Goal: Complete application form

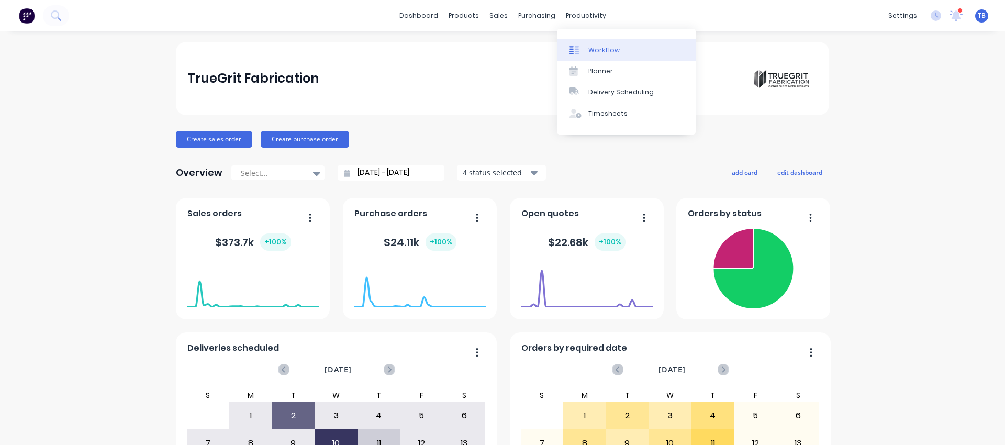
click at [598, 50] on div "Workflow" at bounding box center [604, 50] width 31 height 9
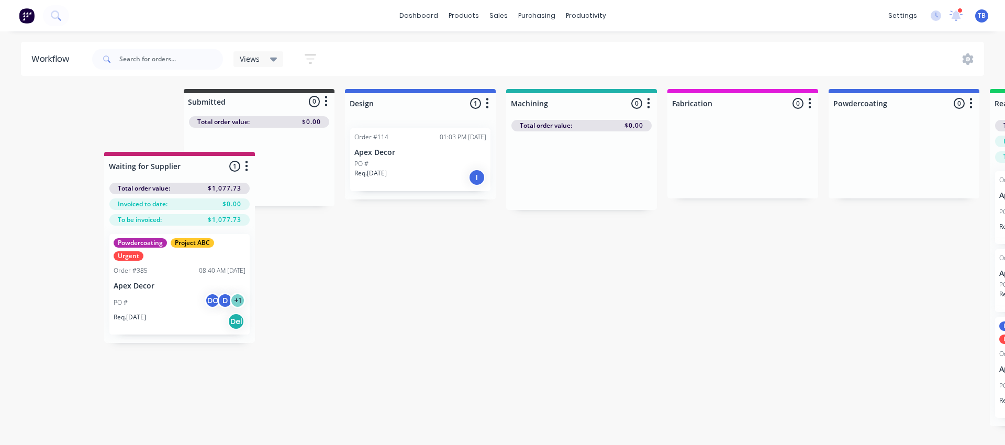
drag, startPoint x: 283, startPoint y: 111, endPoint x: 186, endPoint y: 182, distance: 120.4
click at [186, 182] on div "Submitted 0 Status colour #3A3C3E hex #3A3C3E Save Cancel Summaries Total order…" at bounding box center [789, 257] width 1595 height 337
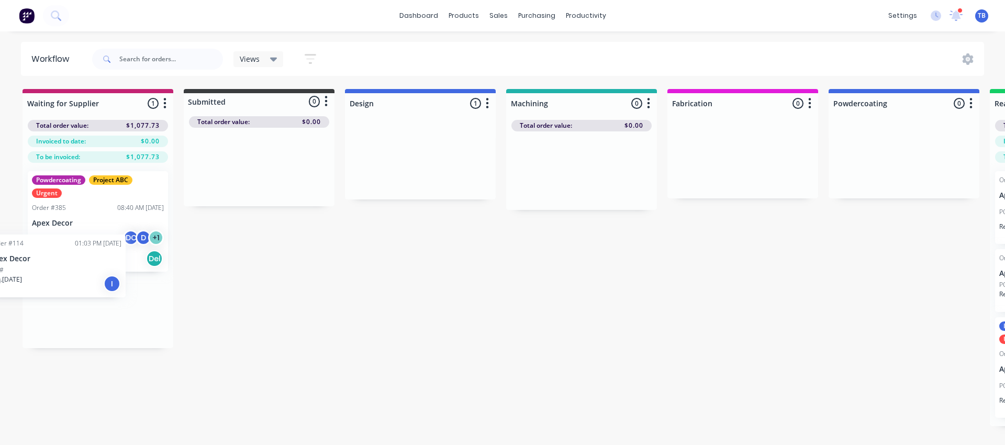
drag, startPoint x: 432, startPoint y: 171, endPoint x: 63, endPoint y: 280, distance: 384.6
click at [63, 280] on div "Waiting for Supplier 1 Status colour #C32373 hex #C32373 Save Cancel Notificati…" at bounding box center [789, 257] width 1595 height 337
drag, startPoint x: 613, startPoint y: 134, endPoint x: 575, endPoint y: 186, distance: 64.4
click at [574, 190] on div at bounding box center [581, 170] width 151 height 79
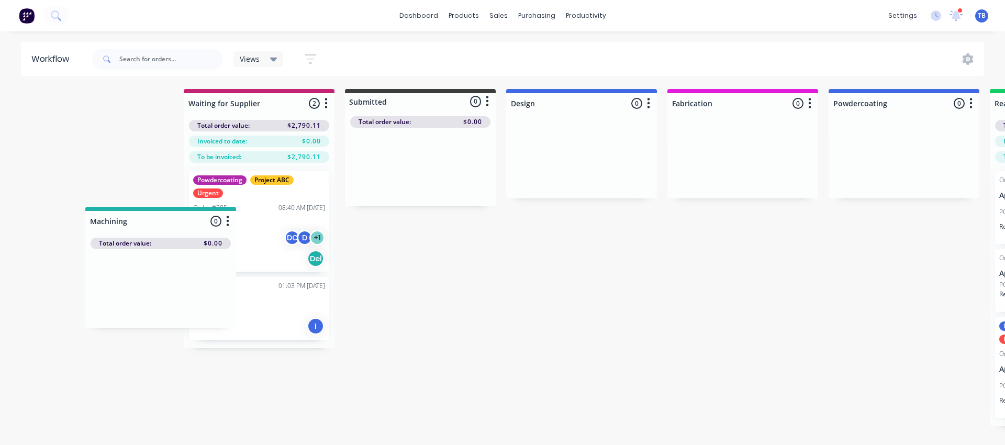
drag, startPoint x: 582, startPoint y: 105, endPoint x: 160, endPoint y: 228, distance: 439.7
click at [160, 228] on div "Waiting for Supplier 2 Status colour #C32373 hex #C32373 Save Cancel Notificati…" at bounding box center [789, 257] width 1595 height 337
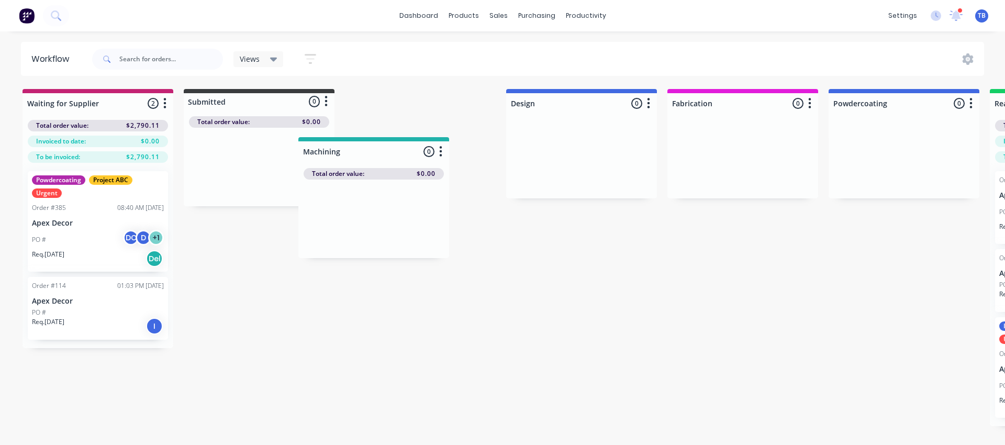
drag, startPoint x: 67, startPoint y: 112, endPoint x: 348, endPoint y: 159, distance: 285.1
click at [348, 159] on div "Machining 0 Status colour #20B2AA hex #20B2AA Save Cancel Notifications Email S…" at bounding box center [789, 257] width 1595 height 337
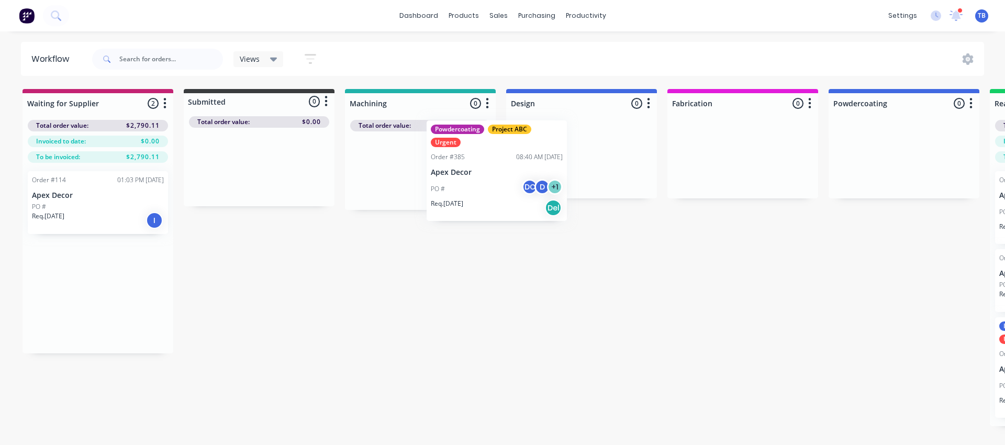
drag, startPoint x: 120, startPoint y: 240, endPoint x: 524, endPoint y: 190, distance: 406.4
click at [525, 190] on div "Waiting for Supplier 2 Status colour #C32373 hex #C32373 Save Cancel Notificati…" at bounding box center [789, 257] width 1595 height 337
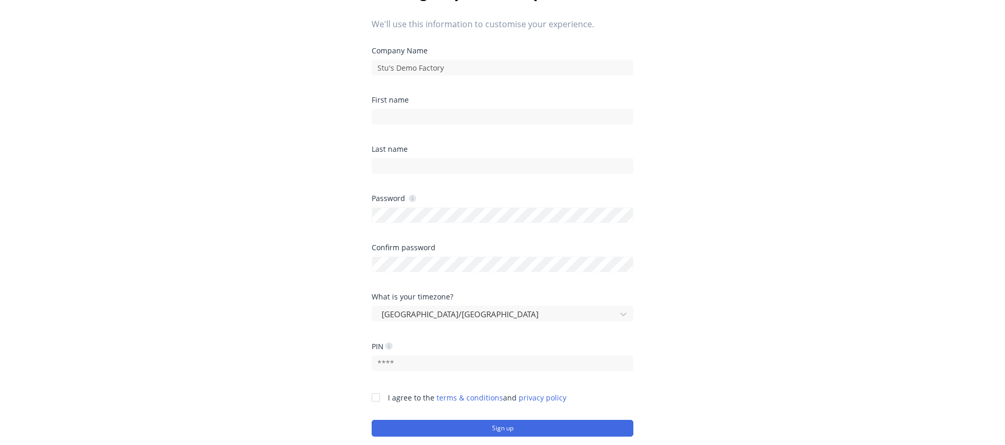
scroll to position [39, 0]
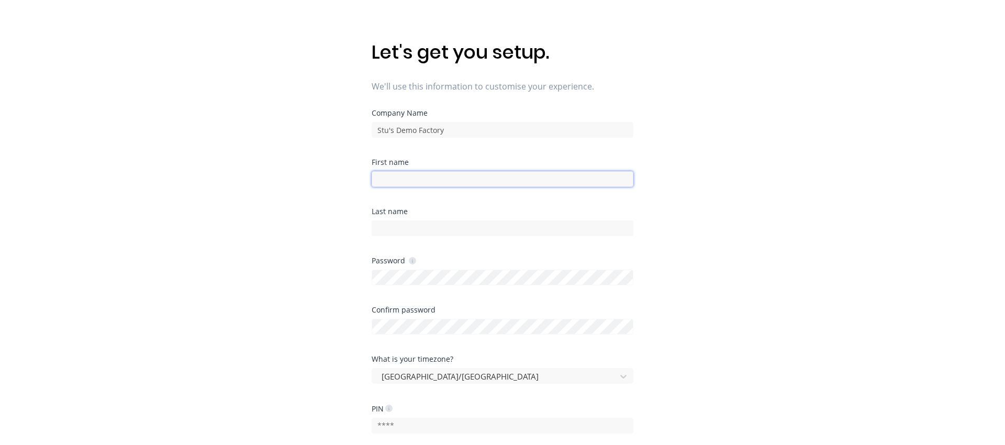
click at [403, 179] on input at bounding box center [503, 179] width 262 height 16
type input "Tony"
type input "q"
type input "B"
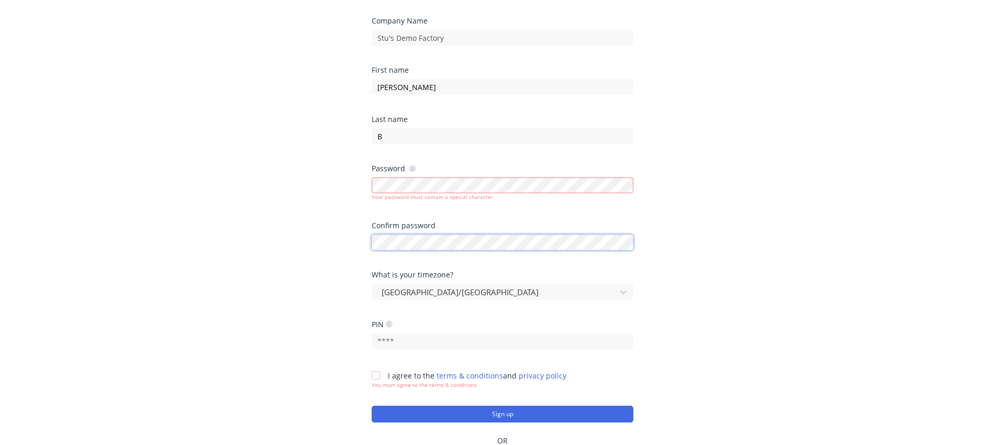
scroll to position [192, 0]
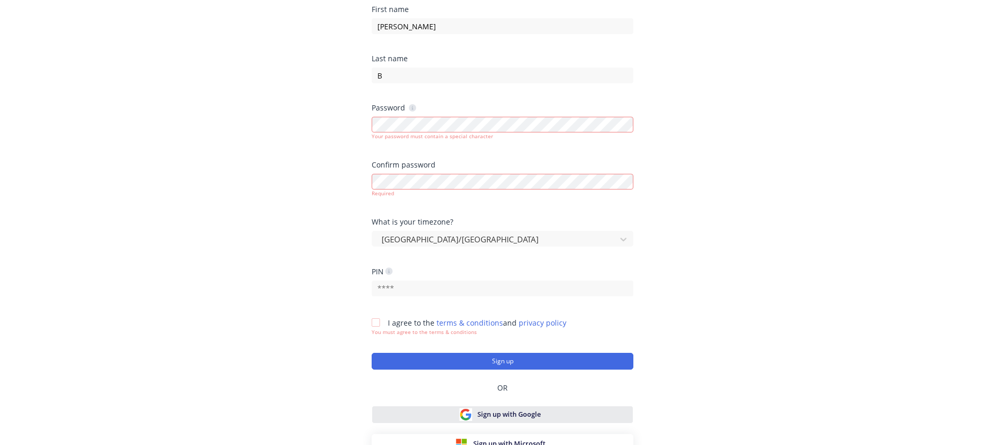
click at [496, 403] on div "Company Name Stu's Demo Factory First name Tony Last name B Password Your passw…" at bounding box center [503, 205] width 262 height 497
click at [505, 417] on span "Sign up with Google" at bounding box center [509, 415] width 63 height 10
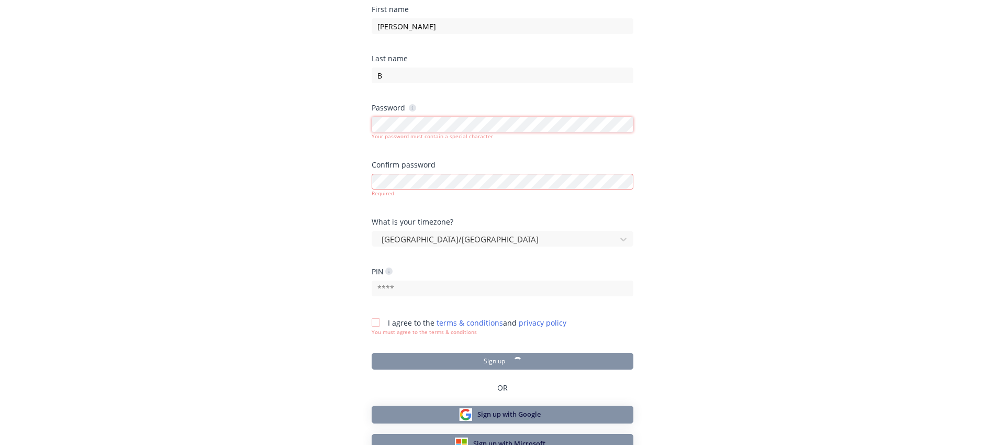
click at [482, 84] on form "Company Name Stu's Demo Factory First name Tony Last name B Password Your passw…" at bounding box center [503, 163] width 262 height 413
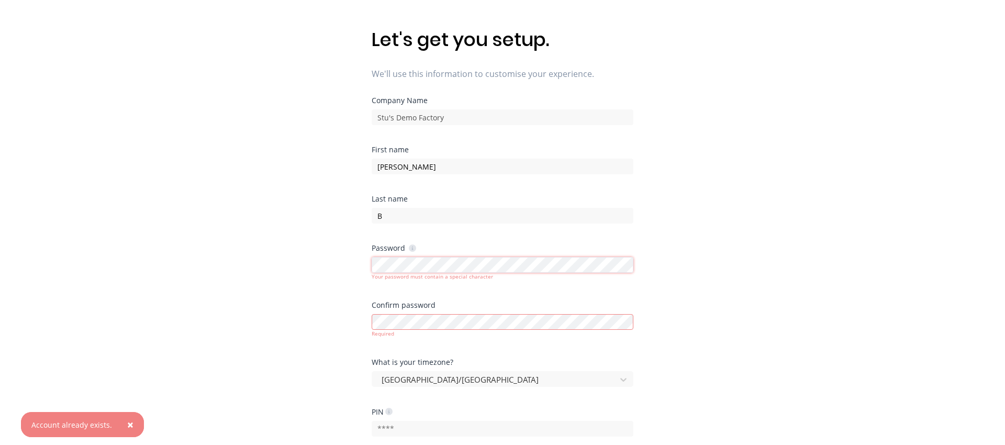
scroll to position [200, 0]
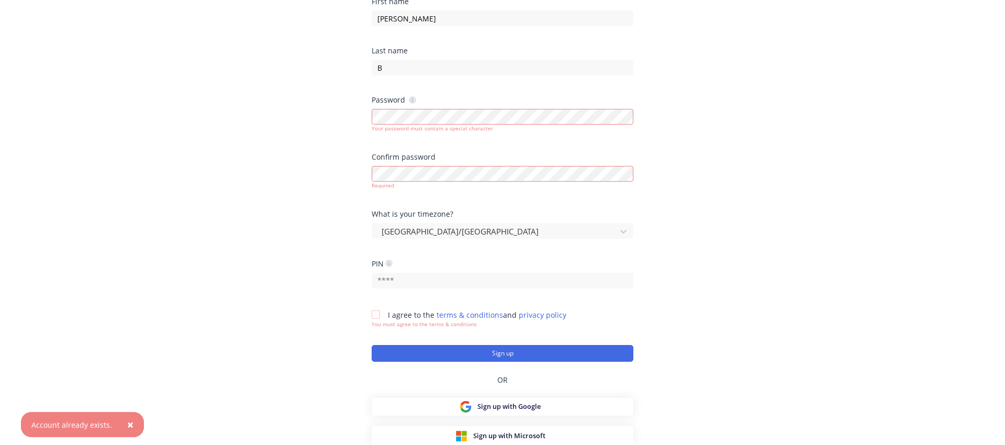
click at [375, 313] on div at bounding box center [376, 314] width 21 height 21
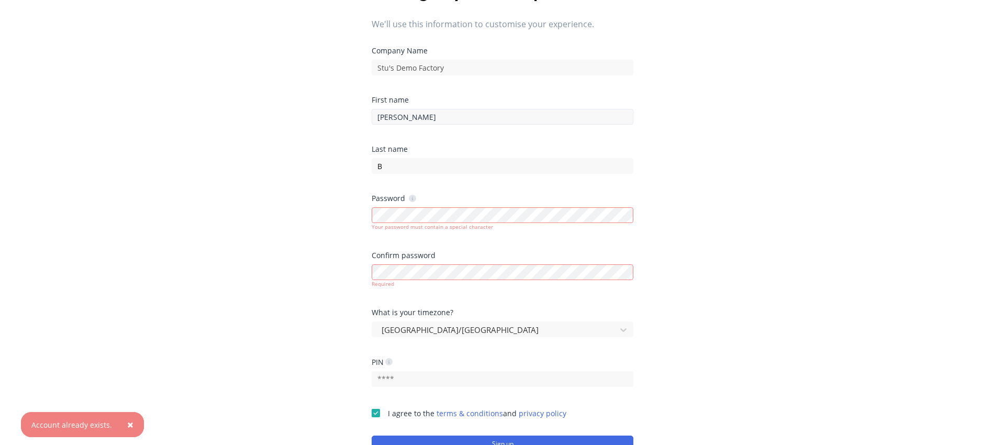
scroll to position [95, 0]
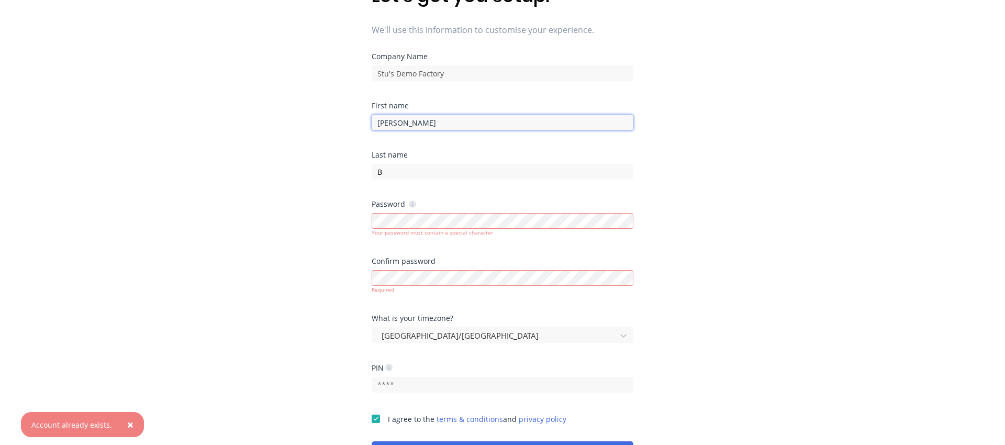
drag, startPoint x: 410, startPoint y: 125, endPoint x: 367, endPoint y: 124, distance: 43.5
click at [367, 124] on div "Let's get you setup. We'll use this information to customise your experience. C…" at bounding box center [502, 148] width 1005 height 487
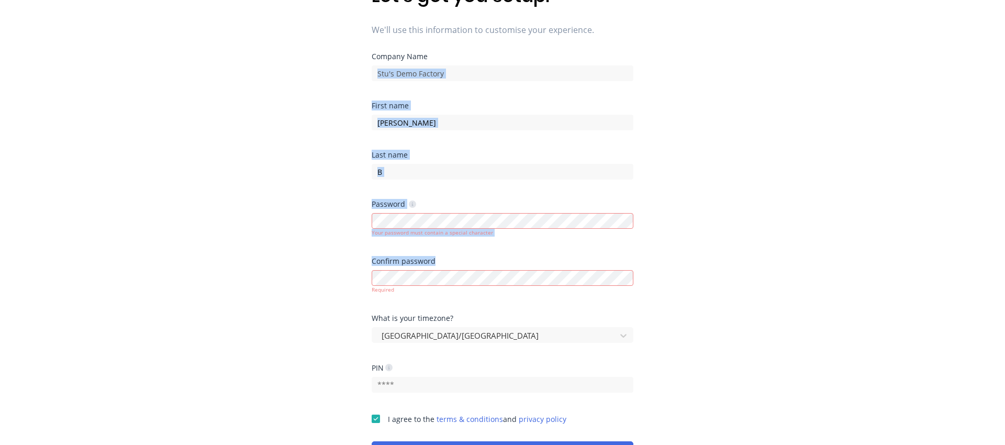
drag, startPoint x: 374, startPoint y: 267, endPoint x: 956, endPoint y: 59, distance: 618.5
click at [972, 58] on div "Let's get you setup. We'll use this information to customise your experience. C…" at bounding box center [502, 148] width 1005 height 487
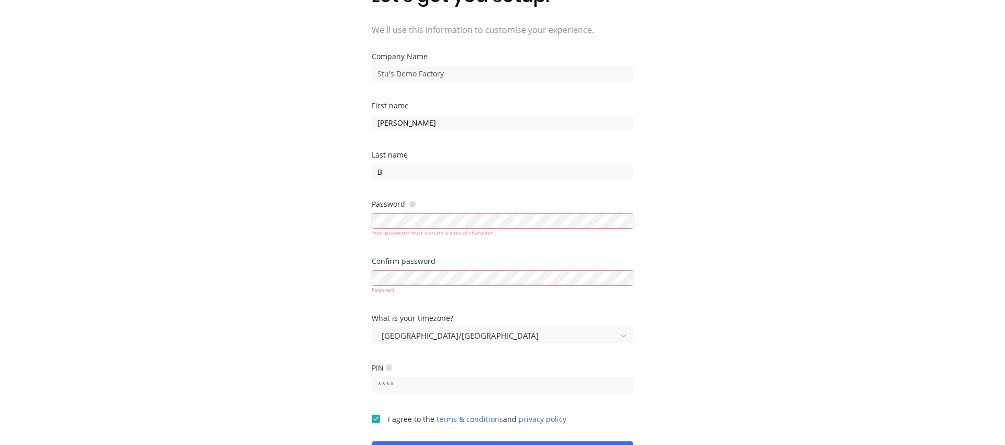
click at [411, 112] on div "First name tony" at bounding box center [503, 116] width 262 height 28
click at [411, 117] on input "tony" at bounding box center [503, 123] width 262 height 16
type input "tony"
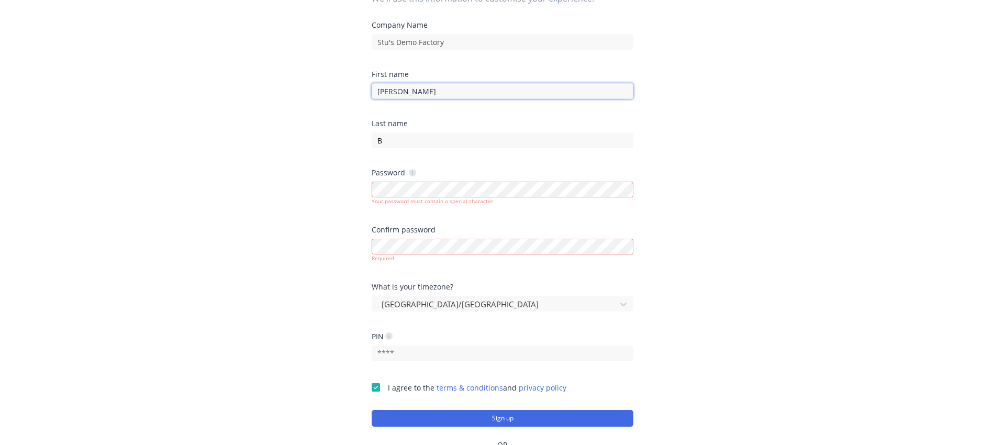
scroll to position [129, 0]
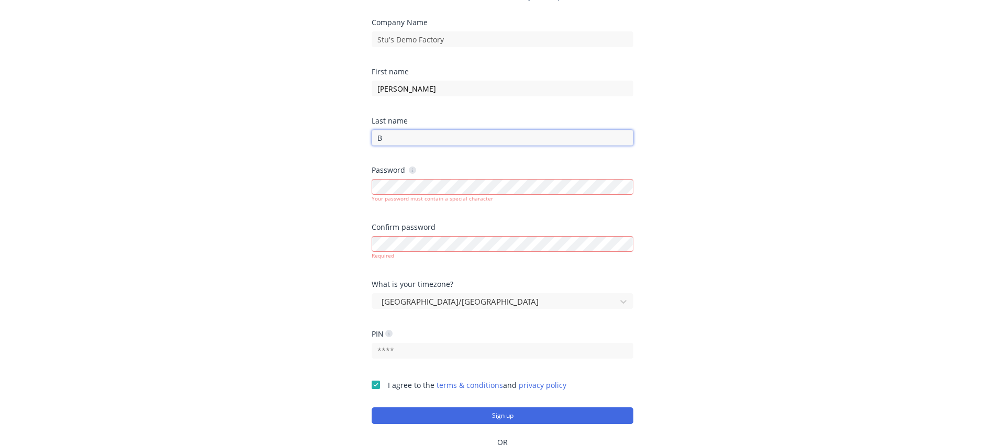
click at [389, 134] on input "B" at bounding box center [503, 138] width 262 height 16
click at [380, 90] on input "tony" at bounding box center [503, 89] width 262 height 16
type input "Tony"
click at [401, 145] on input at bounding box center [503, 138] width 262 height 16
type input "B"
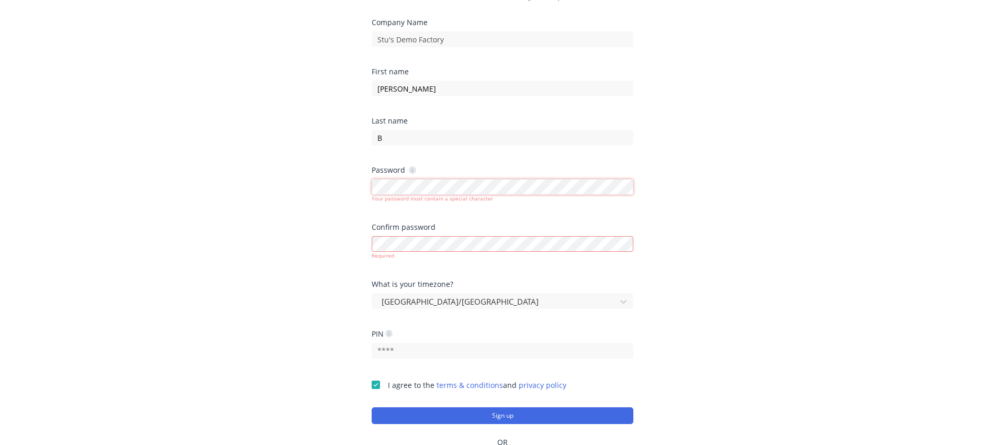
click at [307, 182] on div "Let's get you setup. We'll use this information to customise your experience. C…" at bounding box center [502, 114] width 1005 height 487
click at [0, 358] on com-1password-button at bounding box center [0, 358] width 0 height 0
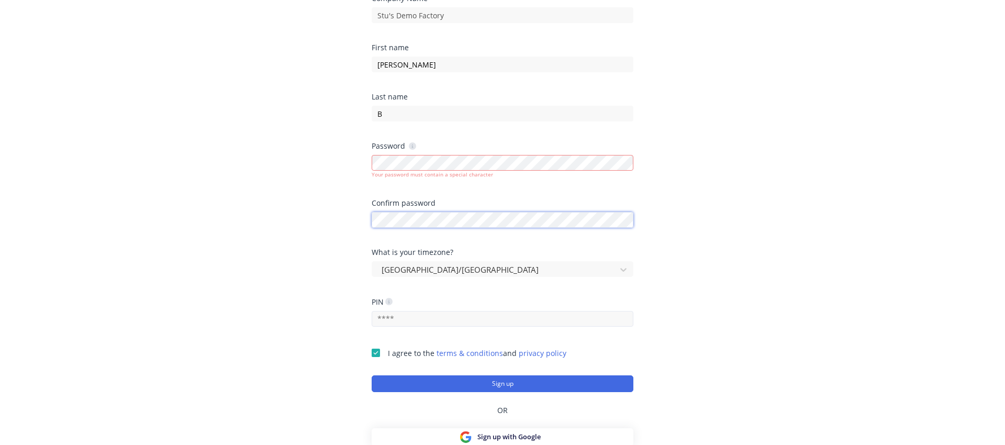
scroll to position [154, 0]
click at [455, 380] on button "Sign up" at bounding box center [503, 382] width 262 height 17
click at [458, 381] on button "Sign up" at bounding box center [503, 382] width 262 height 17
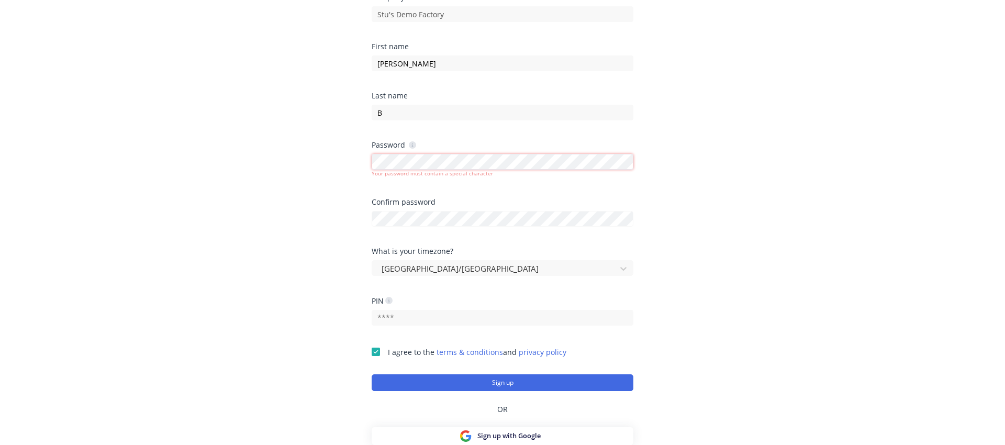
click at [620, 163] on body "Let's get you setup. We'll use this information to customise your experience. C…" at bounding box center [502, 89] width 1005 height 487
click at [0, 333] on com-1password-button at bounding box center [0, 333] width 0 height 0
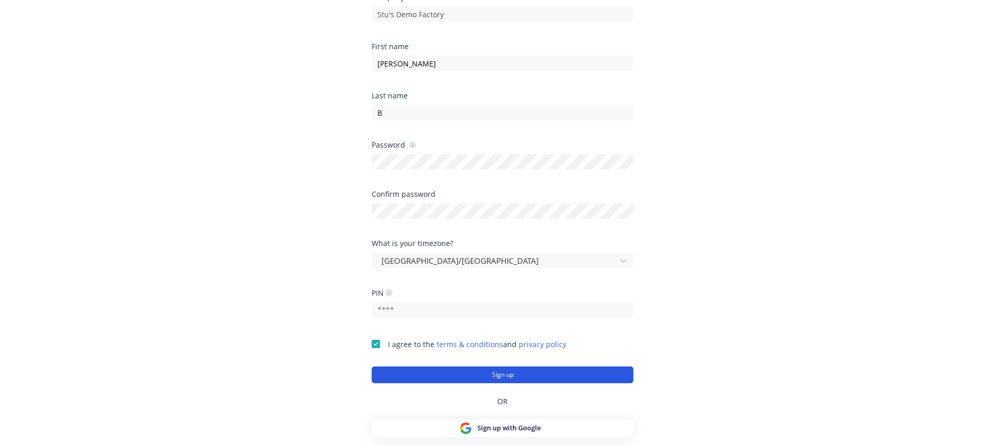
click at [492, 375] on button "Sign up" at bounding box center [503, 375] width 262 height 17
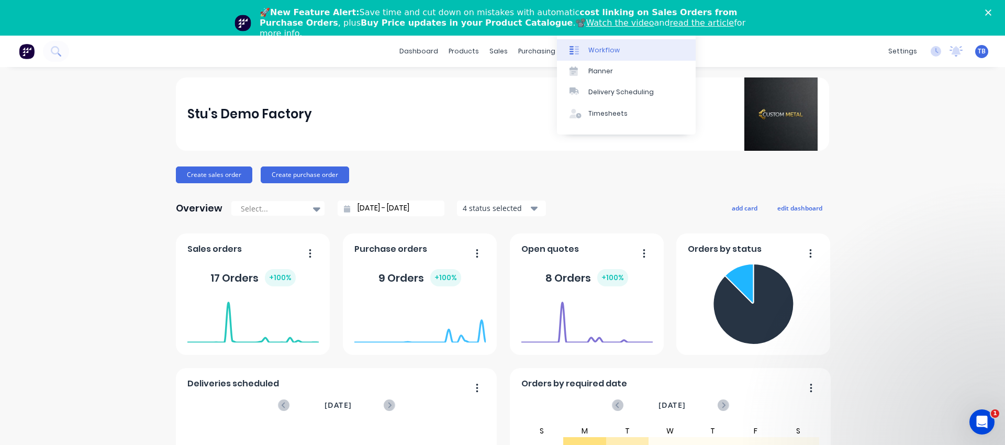
click at [594, 50] on div "Workflow" at bounding box center [604, 50] width 31 height 9
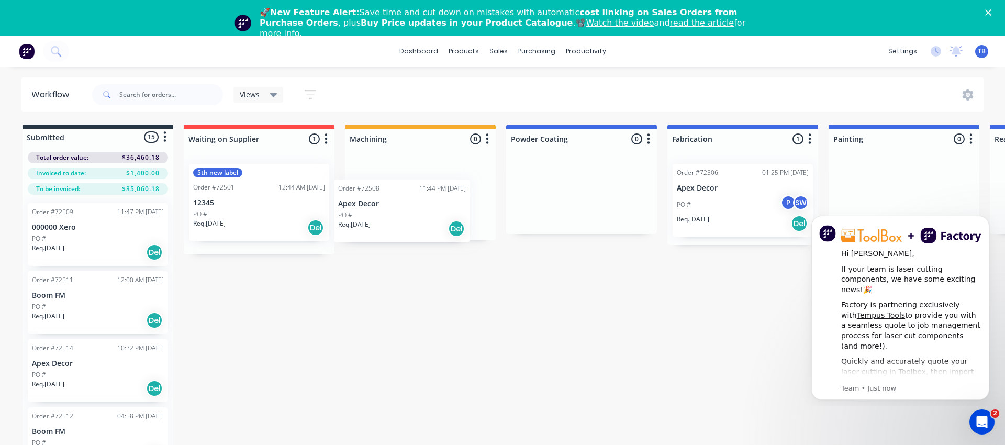
drag, startPoint x: 82, startPoint y: 235, endPoint x: 400, endPoint y: 198, distance: 320.0
click at [400, 198] on div "Submitted 15 Status colour #273444 hex #273444 Save Cancel Summaries Total orde…" at bounding box center [789, 320] width 1595 height 390
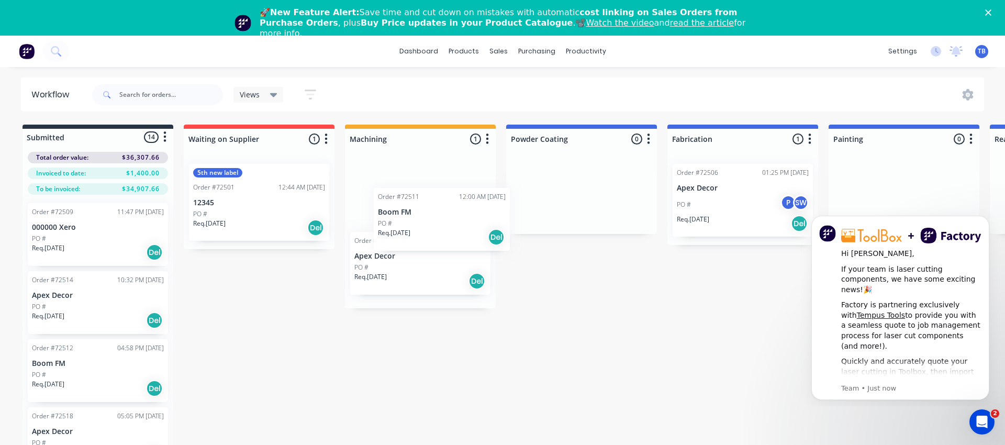
drag, startPoint x: 79, startPoint y: 315, endPoint x: 423, endPoint y: 213, distance: 358.4
click at [423, 213] on div "Submitted 14 Status colour #273444 hex #273444 Save Cancel Summaries Total orde…" at bounding box center [789, 320] width 1595 height 390
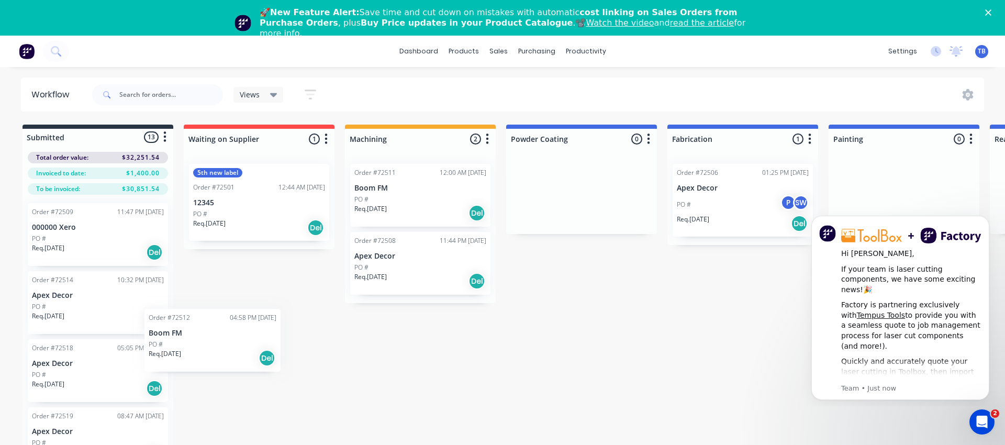
scroll to position [2, 0]
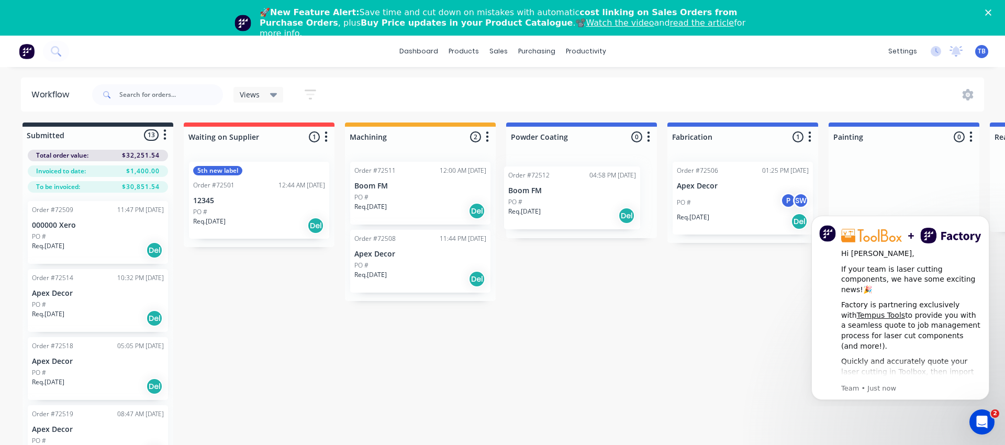
drag, startPoint x: 46, startPoint y: 382, endPoint x: 526, endPoint y: 209, distance: 510.4
click at [526, 209] on div "Submitted 13 Status colour #273444 hex #273444 Save Cancel Summaries Total orde…" at bounding box center [789, 318] width 1595 height 390
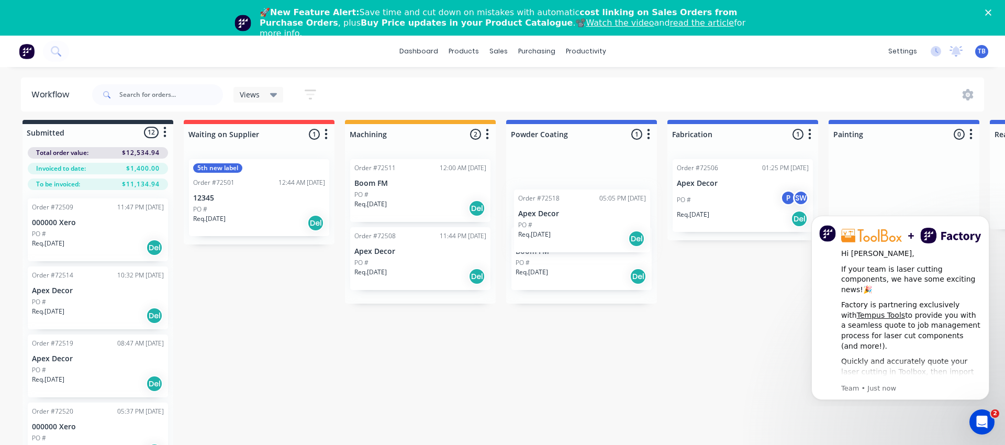
drag, startPoint x: 64, startPoint y: 378, endPoint x: 564, endPoint y: 230, distance: 521.0
click at [564, 230] on div "Submitted 12 Status colour #273444 hex #273444 Save Cancel Summaries Total orde…" at bounding box center [789, 315] width 1595 height 390
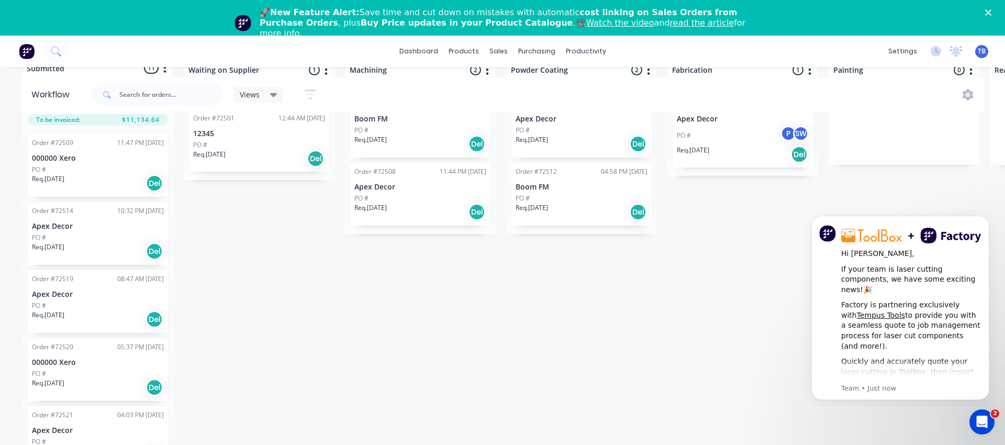
scroll to position [0, 0]
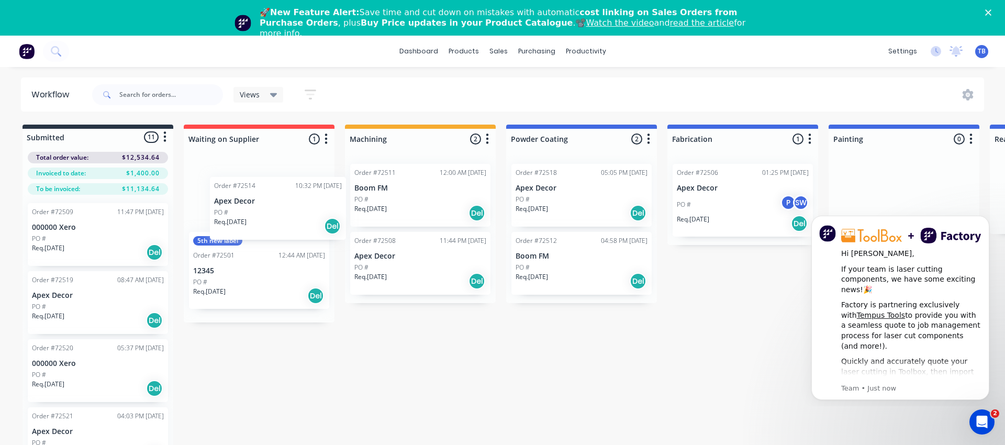
drag, startPoint x: 64, startPoint y: 319, endPoint x: 266, endPoint y: 252, distance: 212.3
click at [266, 252] on div "Submitted 11 Status colour #273444 hex #273444 Save Cancel Summaries Total orde…" at bounding box center [789, 320] width 1595 height 390
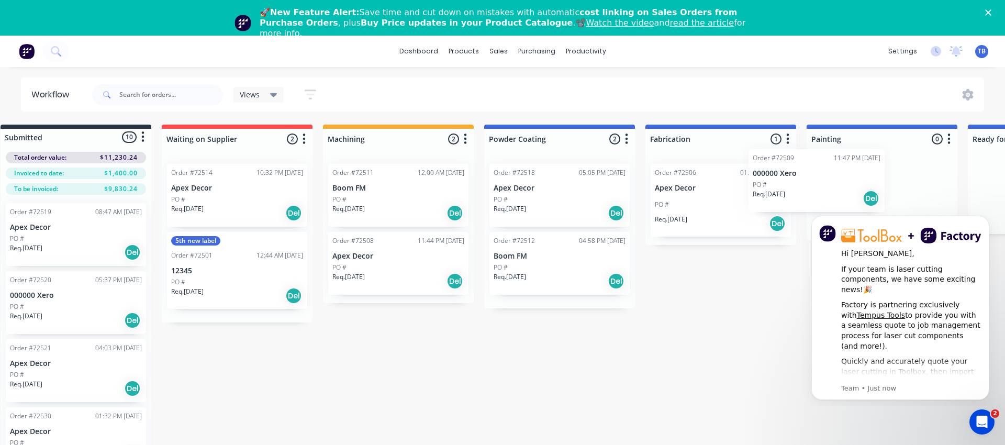
scroll to position [0, 38]
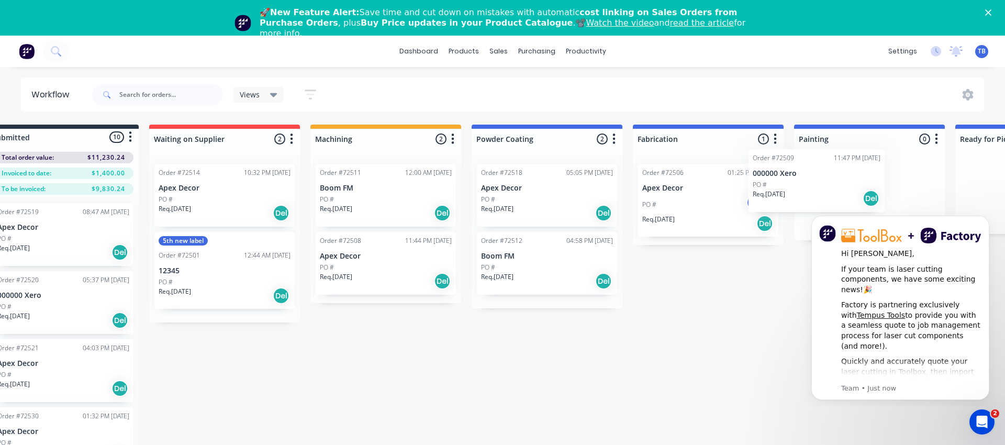
drag, startPoint x: 50, startPoint y: 245, endPoint x: 790, endPoint y: 191, distance: 741.4
click at [790, 191] on div "Submitted 10 Status colour #273444 hex #273444 Save Cancel Summaries Total orde…" at bounding box center [755, 320] width 1595 height 390
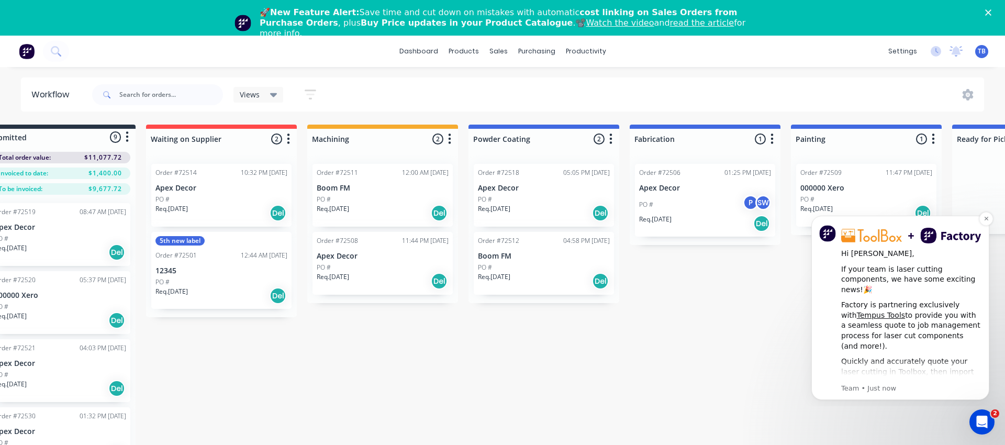
click at [938, 394] on div "Hi [PERSON_NAME], If your team is laser cutting components, we have some exciti…" at bounding box center [901, 308] width 178 height 184
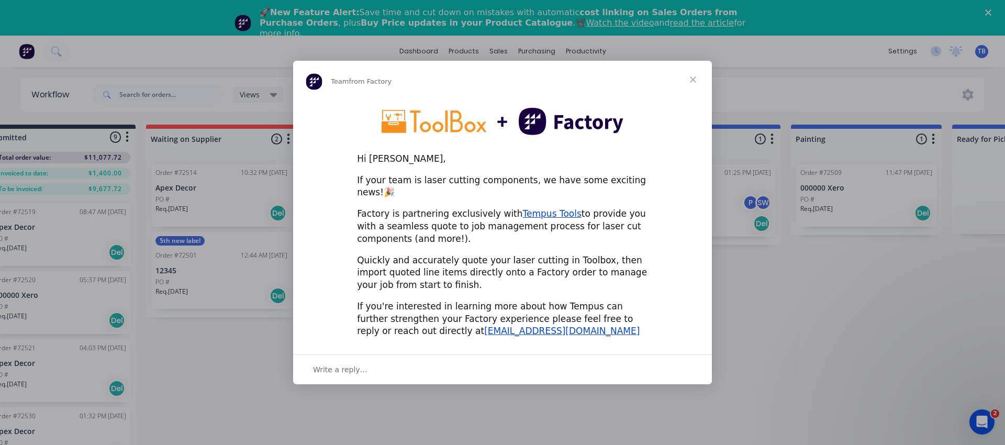
scroll to position [0, 0]
click at [692, 87] on span "Close" at bounding box center [694, 80] width 38 height 38
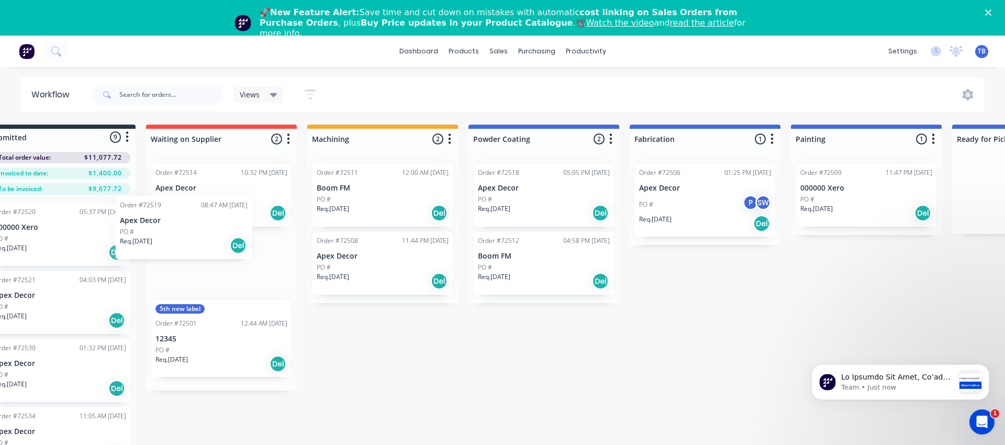
scroll to position [0, 35]
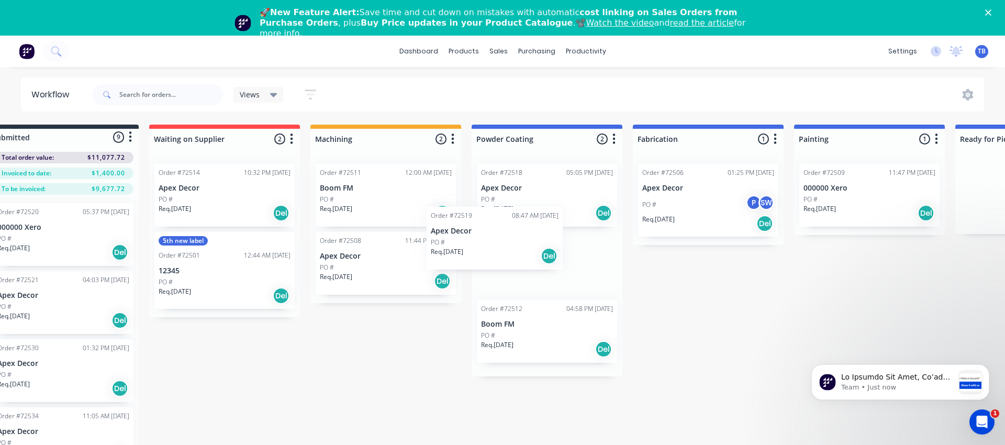
drag, startPoint x: 50, startPoint y: 249, endPoint x: 515, endPoint y: 208, distance: 466.9
click at [515, 208] on div "Submitted 9 Status colour #273444 hex #273444 Save Cancel Summaries Total order…" at bounding box center [755, 320] width 1595 height 390
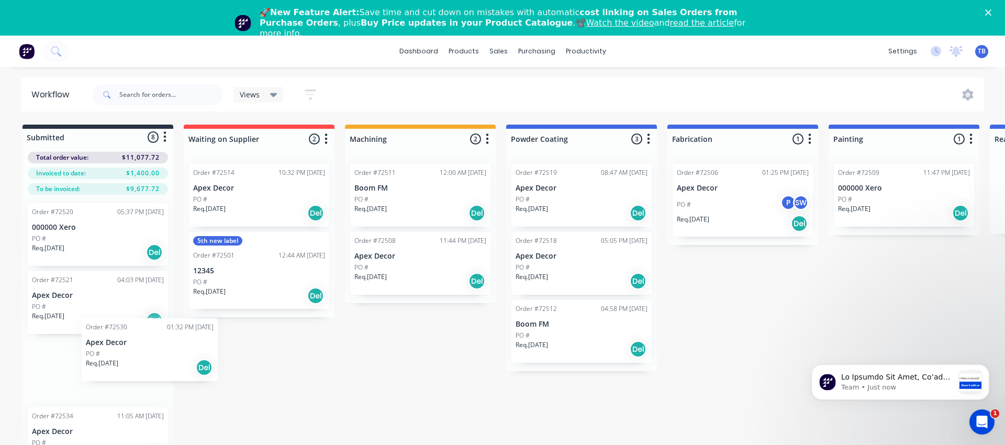
scroll to position [2, 0]
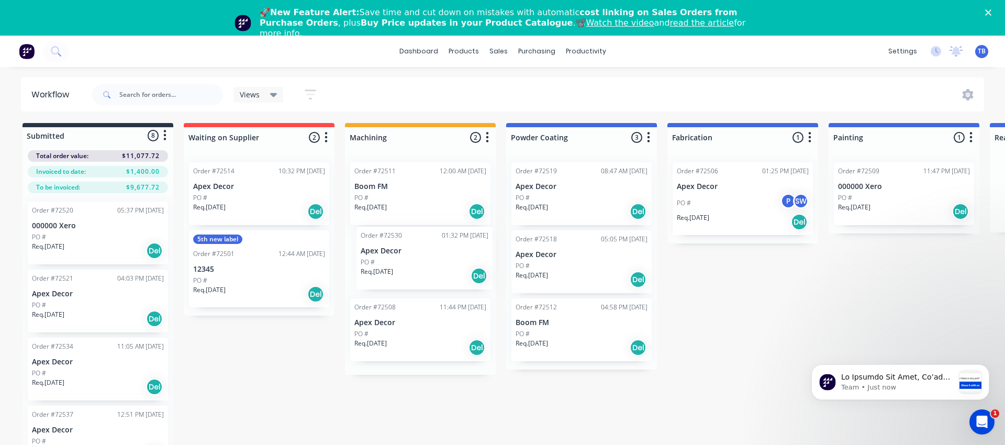
drag, startPoint x: 61, startPoint y: 360, endPoint x: 421, endPoint y: 241, distance: 378.9
click at [421, 241] on div "Submitted 8 Status colour #273444 hex #273444 Save Cancel Summaries Total order…" at bounding box center [789, 318] width 1595 height 390
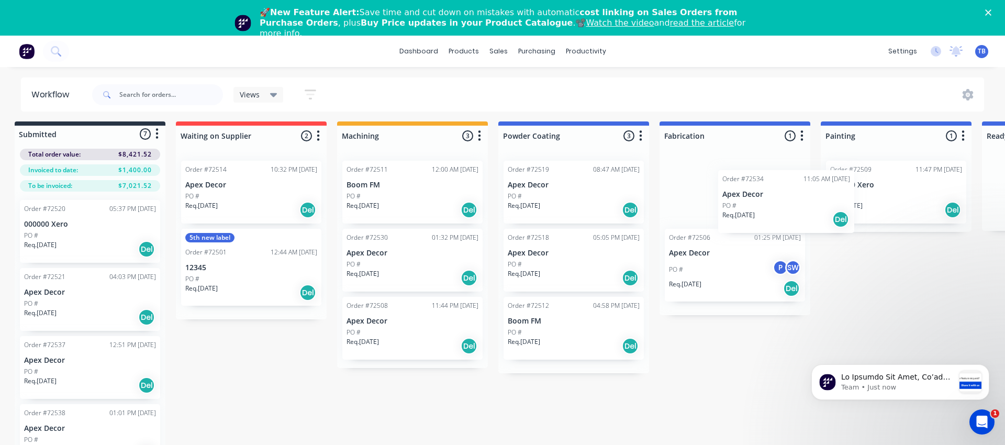
scroll to position [3, 11]
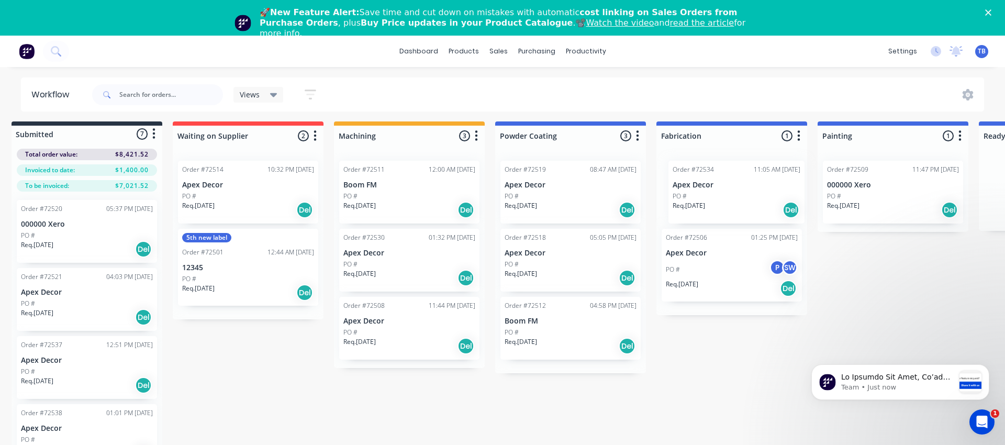
drag, startPoint x: 104, startPoint y: 353, endPoint x: 743, endPoint y: 169, distance: 665.0
click at [743, 169] on div "Submitted 7 Status colour #273444 hex #273444 Save Cancel Summaries Total order…" at bounding box center [778, 316] width 1595 height 390
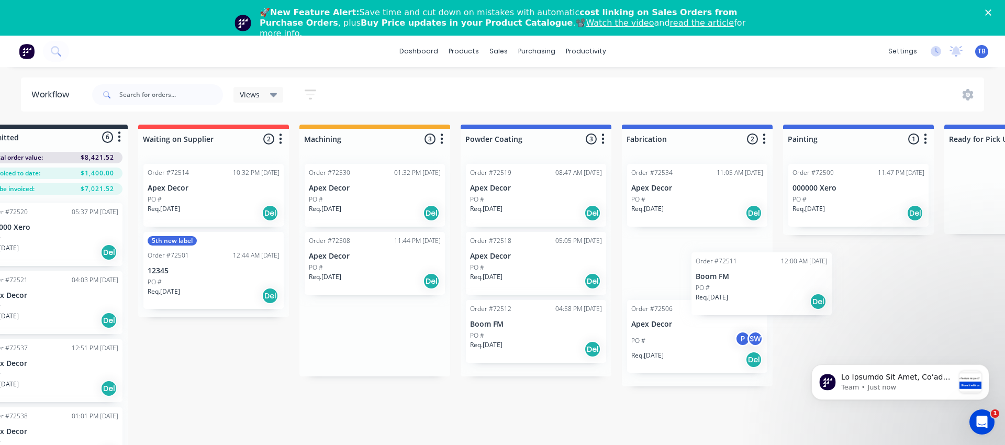
scroll to position [0, 46]
drag, startPoint x: 430, startPoint y: 192, endPoint x: 715, endPoint y: 273, distance: 296.9
click at [715, 274] on div "Submitted 6 Status colour #273444 hex #273444 Save Cancel Summaries Total order…" at bounding box center [743, 320] width 1595 height 390
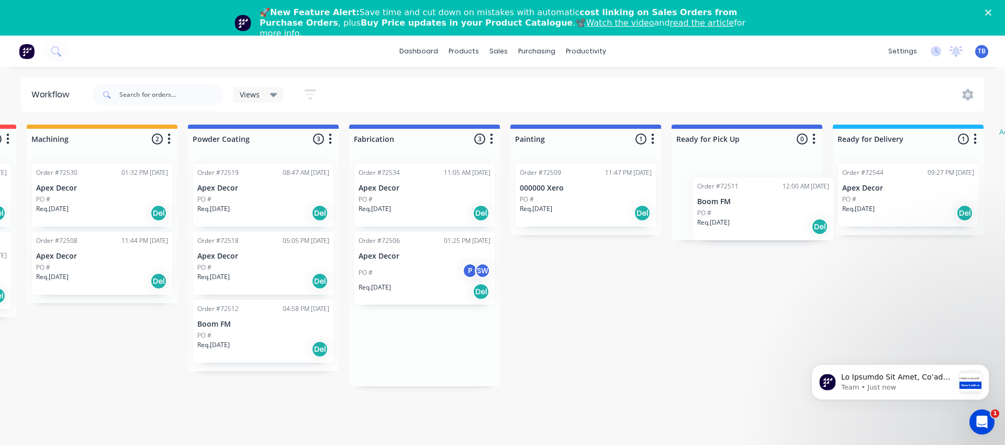
scroll to position [0, 319]
drag, startPoint x: 717, startPoint y: 261, endPoint x: 771, endPoint y: 201, distance: 80.8
click at [771, 201] on div "Submitted 6 Status colour #273444 hex #273444 Save Cancel Summaries Total order…" at bounding box center [470, 320] width 1595 height 390
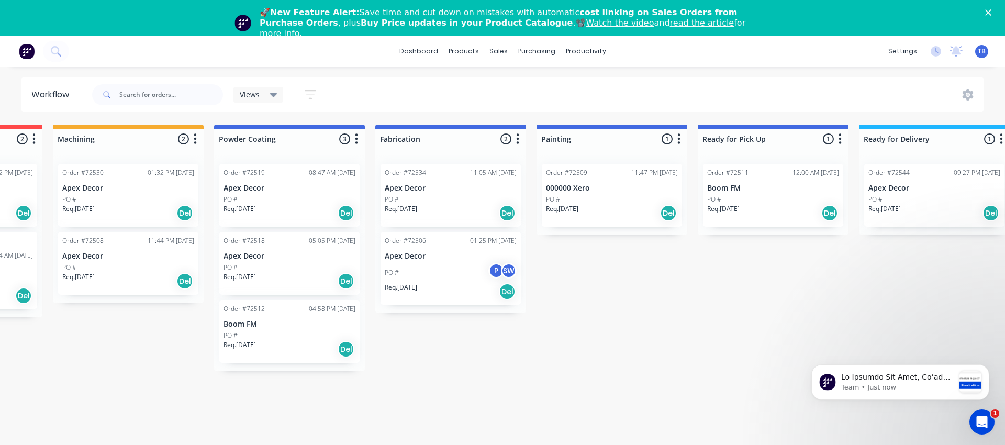
scroll to position [0, 0]
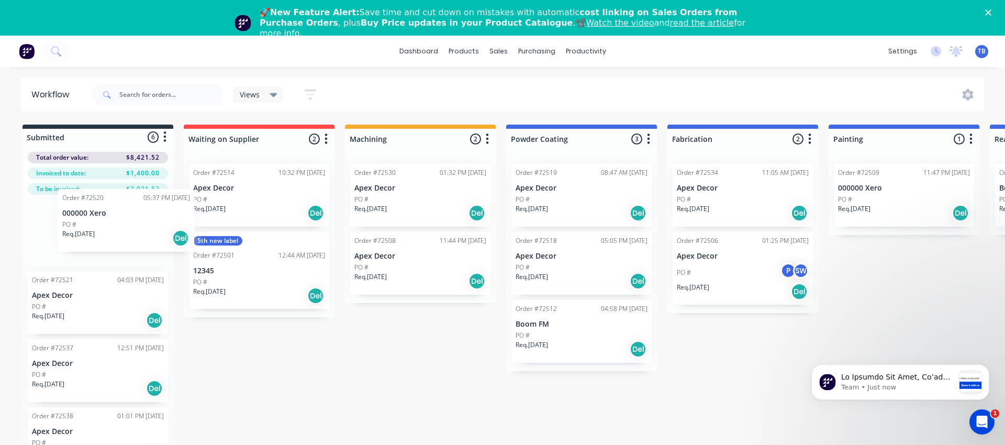
drag, startPoint x: 90, startPoint y: 232, endPoint x: 117, endPoint y: 224, distance: 28.3
click at [117, 224] on div "Order #72520 05:37 PM [DATE] 000000 Xero PO # Req. [DATE] Del Order #72521 04:0…" at bounding box center [98, 354] width 151 height 319
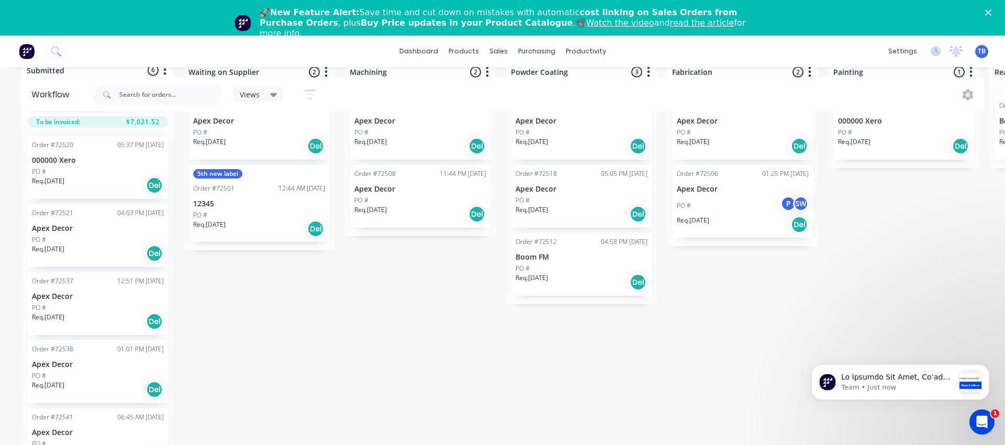
scroll to position [69, 0]
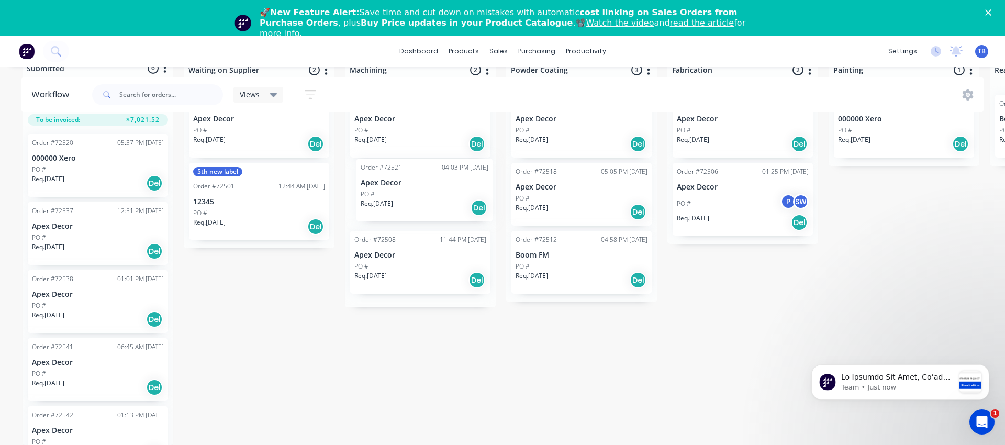
drag, startPoint x: 107, startPoint y: 232, endPoint x: 443, endPoint y: 189, distance: 338.5
click at [443, 189] on div "Submitted 6 Status colour #273444 hex #273444 Save Cancel Summaries Total order…" at bounding box center [789, 251] width 1595 height 390
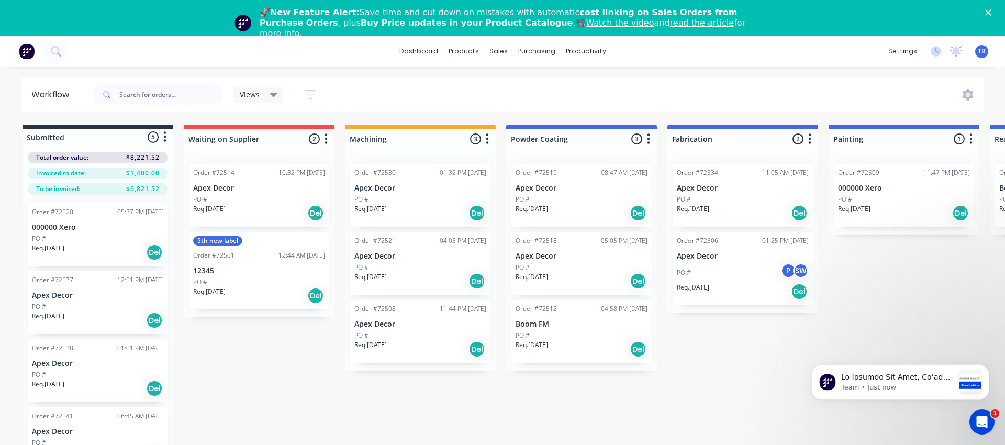
scroll to position [0, 0]
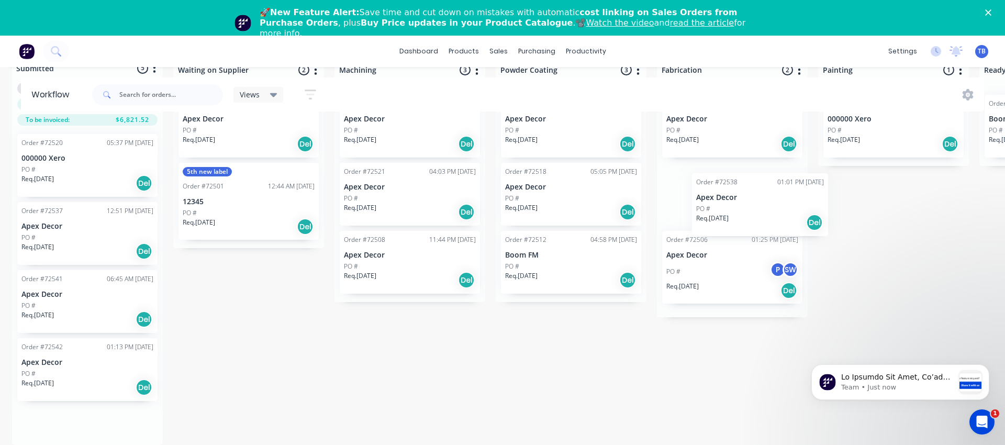
drag, startPoint x: 100, startPoint y: 319, endPoint x: 748, endPoint y: 222, distance: 655.1
click at [748, 220] on div "Submitted 5 Status colour #273444 hex #273444 Save Cancel Summaries Total order…" at bounding box center [779, 251] width 1595 height 390
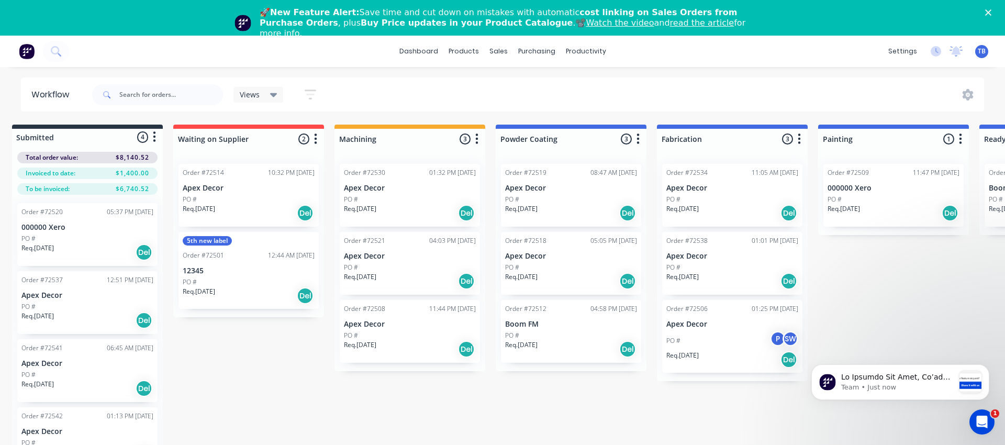
click at [314, 140] on icon "button" at bounding box center [315, 138] width 3 height 13
click at [254, 194] on button "Summaries" at bounding box center [269, 195] width 105 height 17
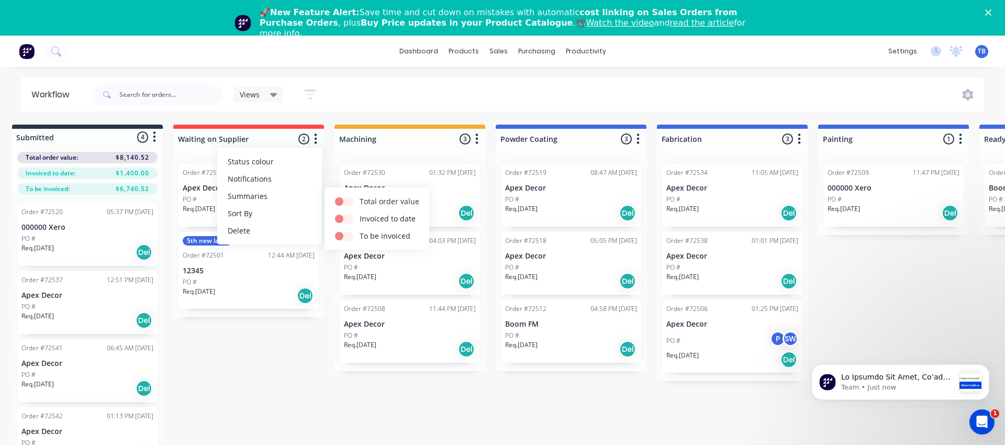
click at [384, 208] on button "Total order value" at bounding box center [377, 201] width 105 height 17
click at [335, 199] on input "checkbox" at bounding box center [339, 201] width 8 height 10
checkbox input "true"
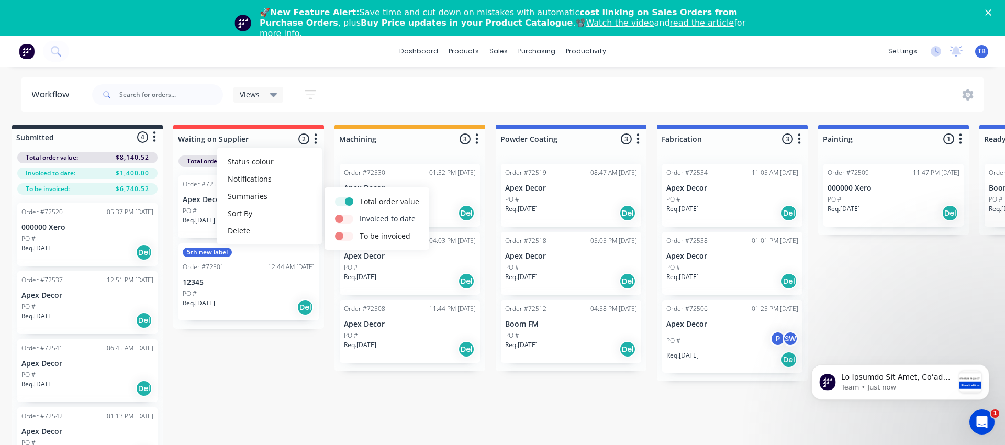
click at [360, 213] on label at bounding box center [360, 213] width 0 height 0
click at [341, 219] on input "checkbox" at bounding box center [339, 218] width 8 height 10
checkbox input "true"
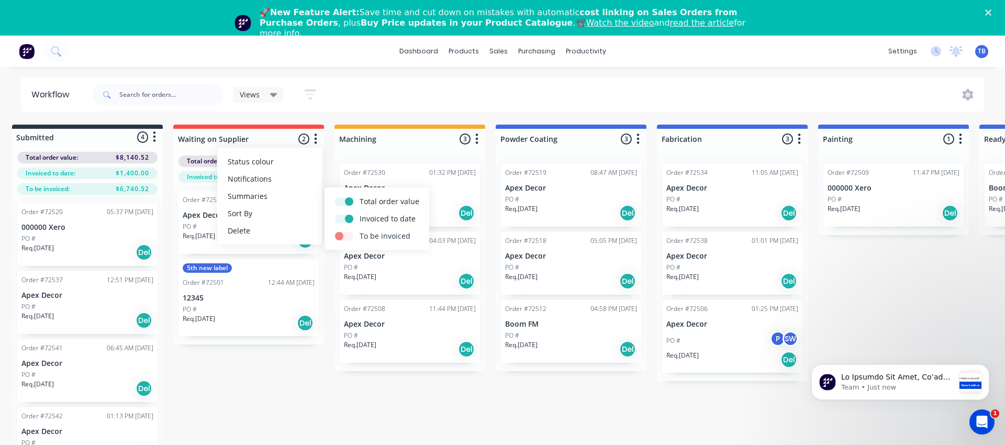
click at [341, 228] on button "To be invoiced" at bounding box center [377, 235] width 105 height 17
click at [360, 230] on label at bounding box center [360, 230] width 0 height 0
click at [340, 236] on input "checkbox" at bounding box center [339, 235] width 8 height 10
checkbox input "true"
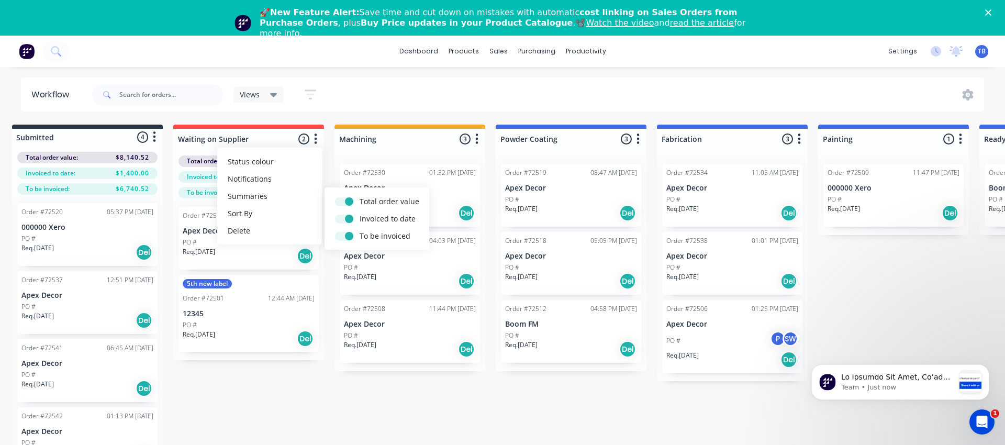
click at [476, 142] on icon "button" at bounding box center [477, 139] width 3 height 10
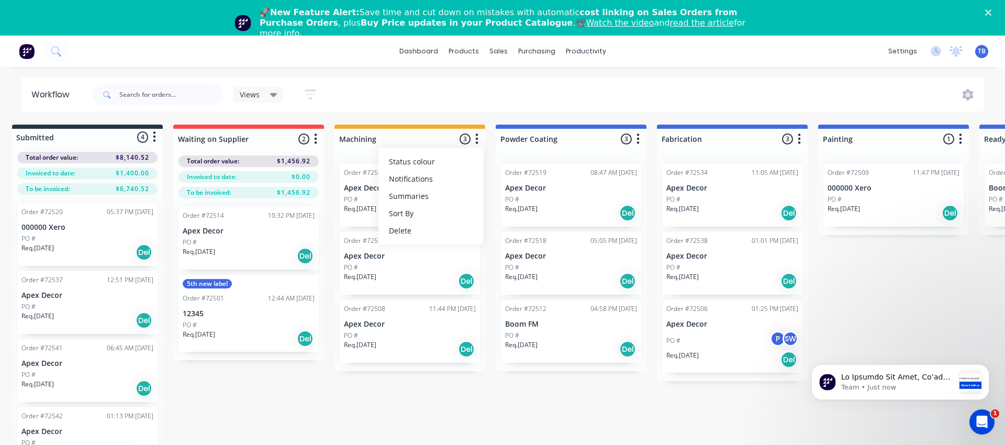
click at [643, 139] on button "button" at bounding box center [638, 139] width 13 height 13
